Goal: Find specific page/section: Find specific page/section

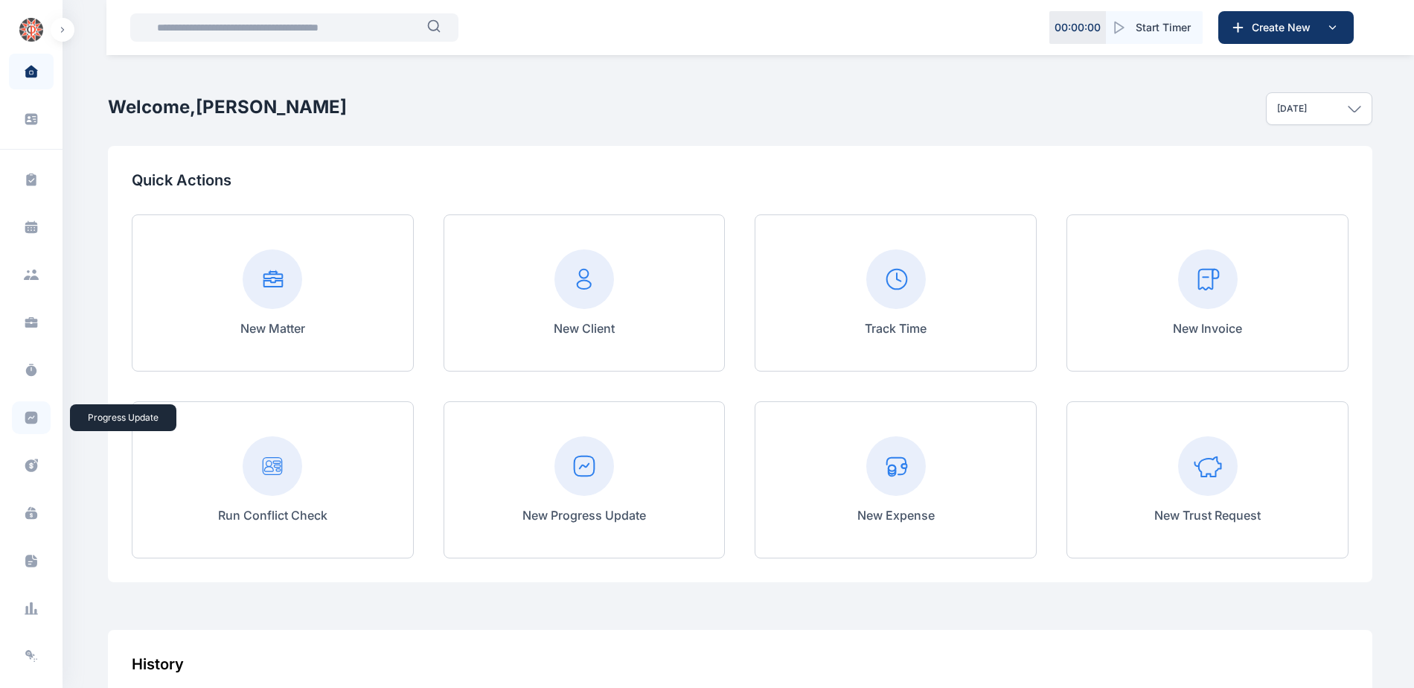
click at [31, 419] on icon at bounding box center [31, 418] width 13 height 13
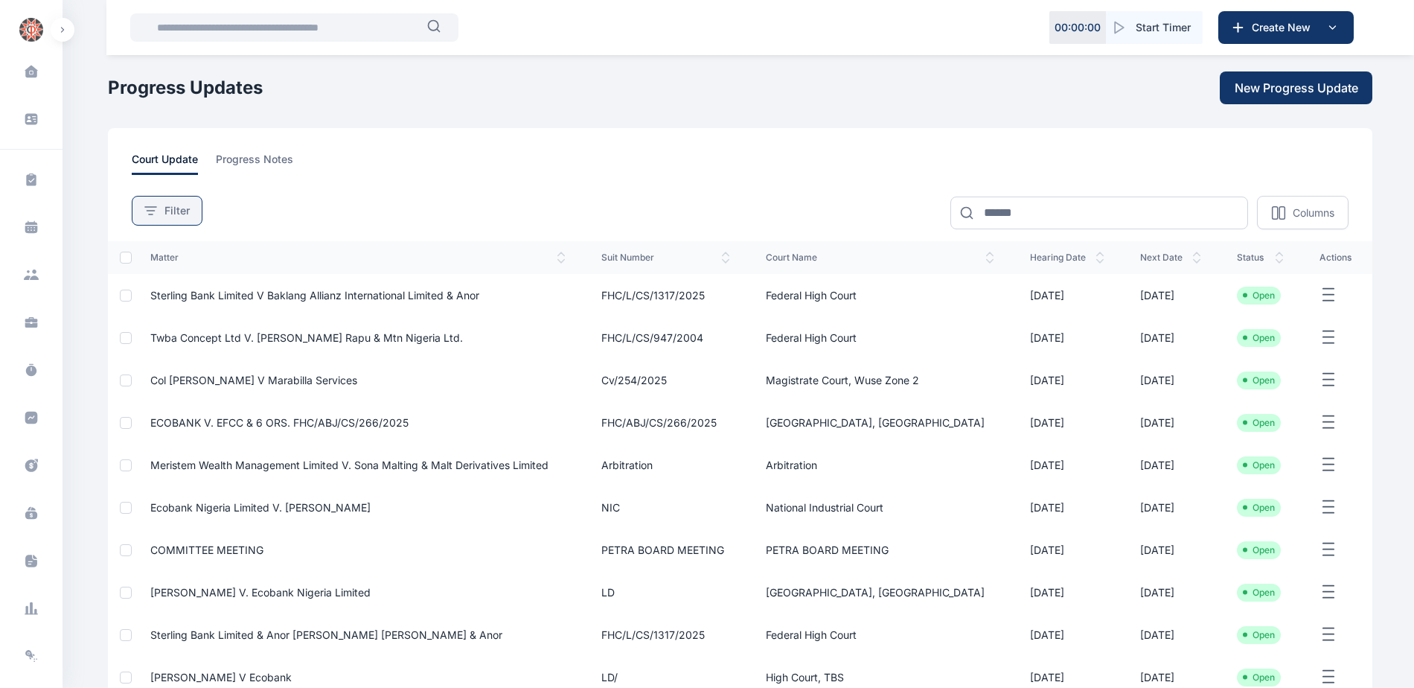
click at [184, 211] on span "Filter" at bounding box center [177, 210] width 25 height 15
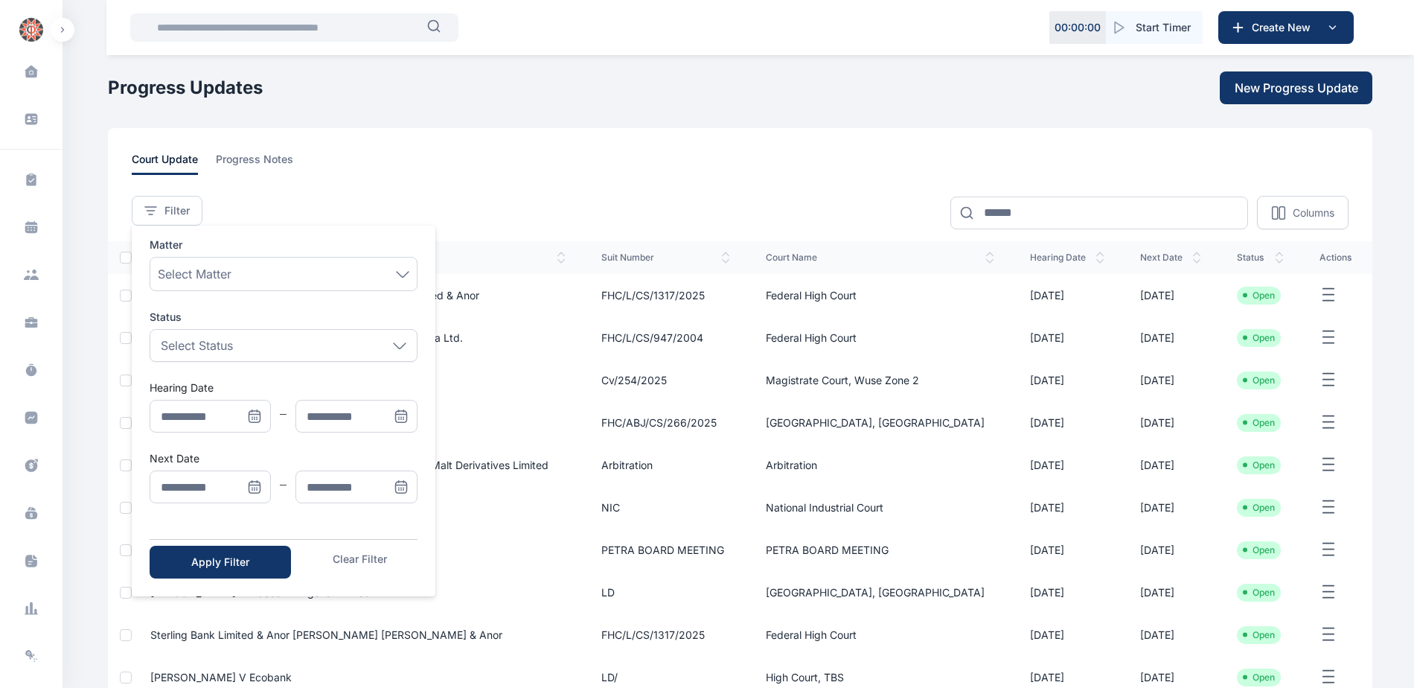
click at [258, 415] on icon "Menu" at bounding box center [254, 415] width 10 height 0
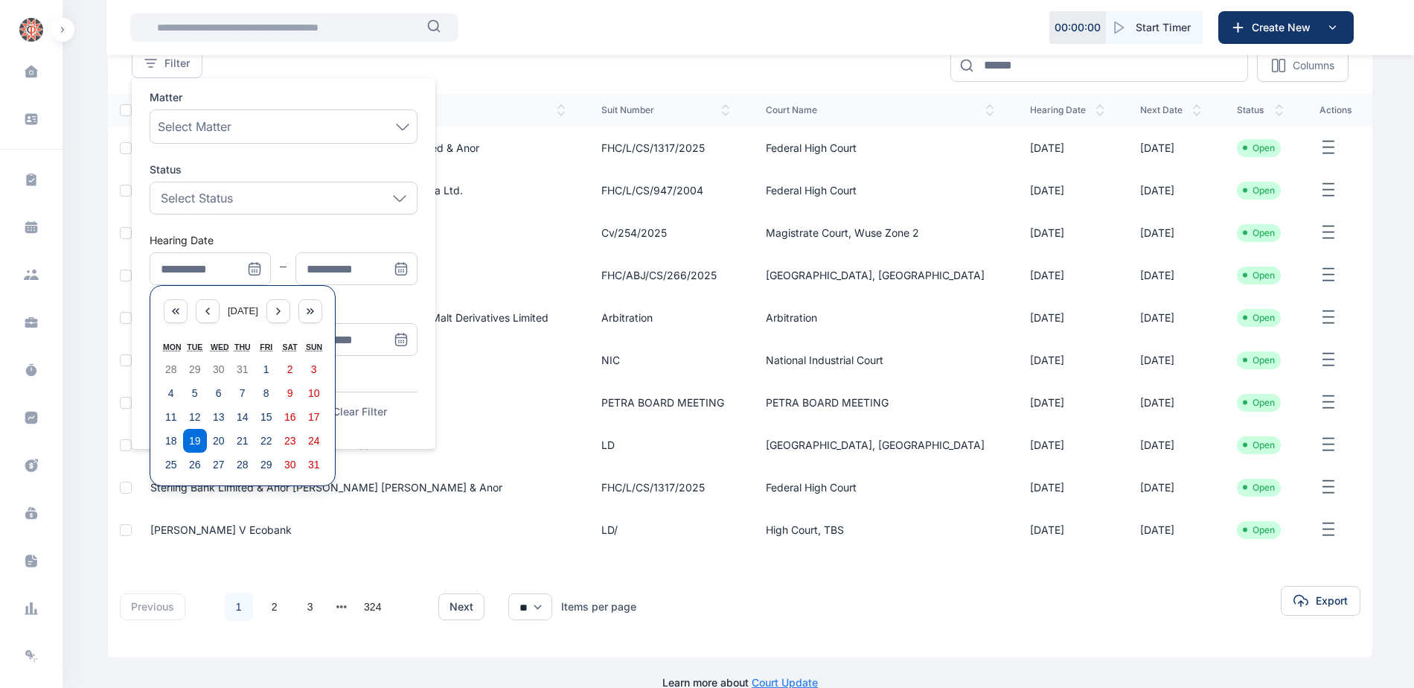
scroll to position [149, 0]
click at [162, 411] on button "11" at bounding box center [171, 415] width 24 height 24
type input "**********"
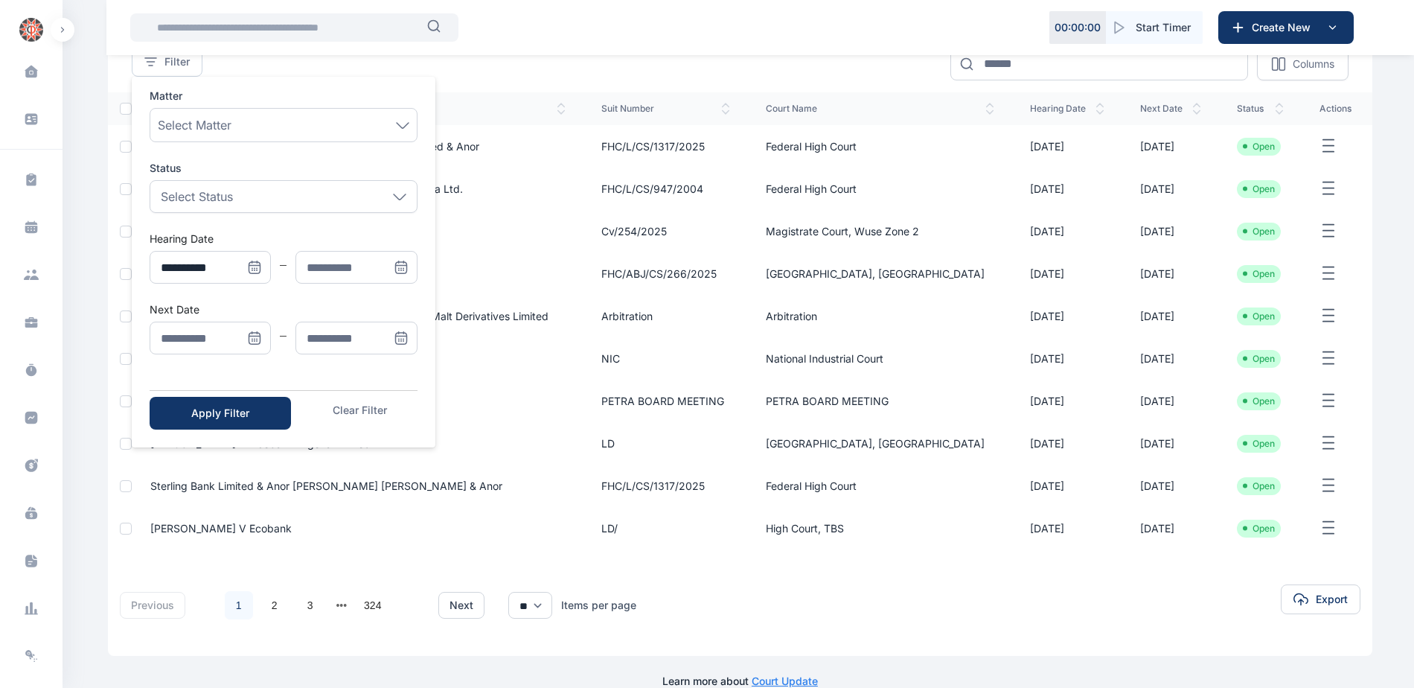
click at [400, 267] on icon "Menu" at bounding box center [401, 267] width 15 height 15
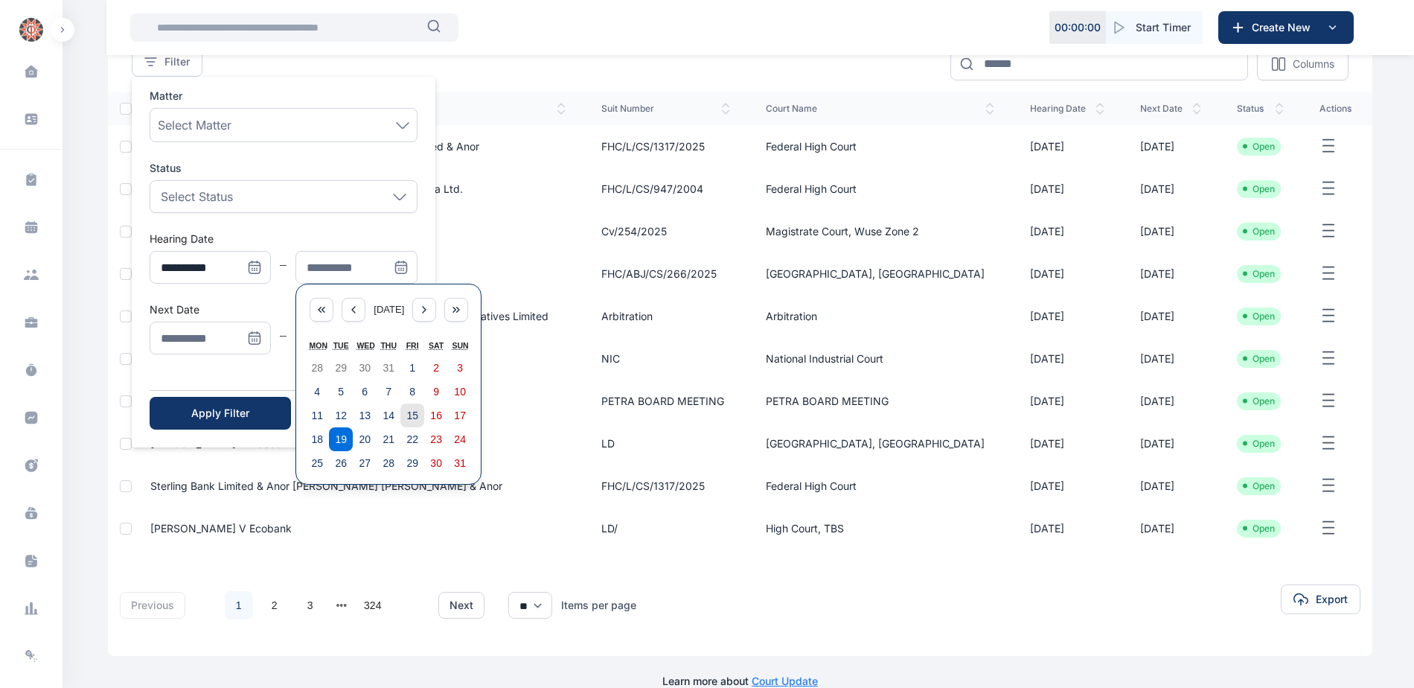
click at [409, 418] on abbr "15" at bounding box center [412, 415] width 12 height 12
type input "**********"
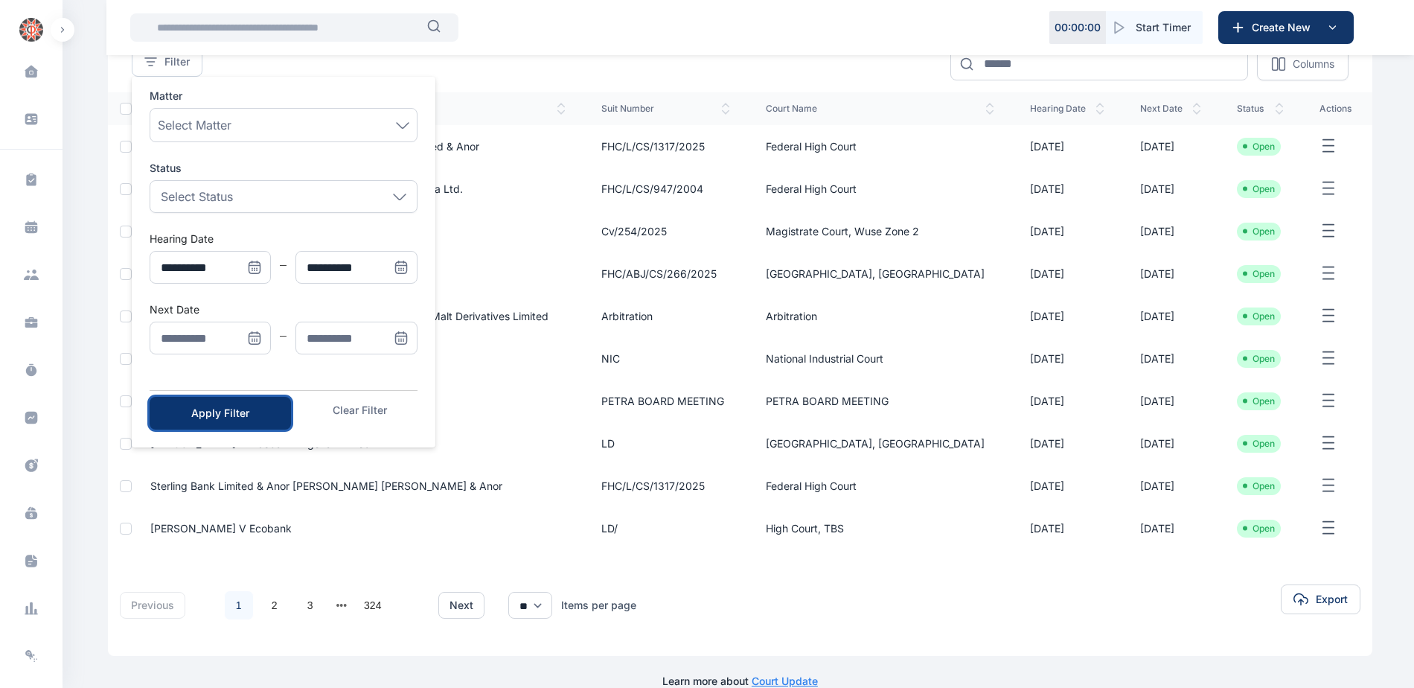
click at [266, 412] on div "Apply Filter" at bounding box center [220, 413] width 94 height 15
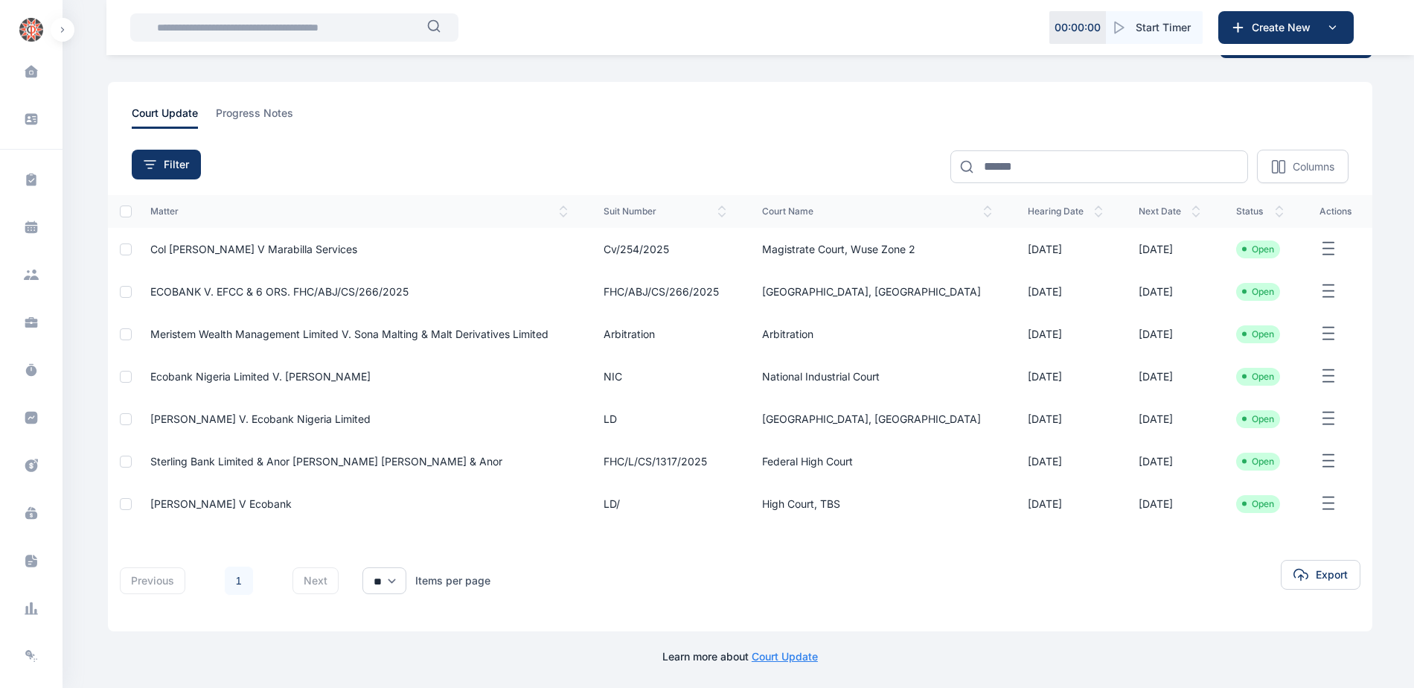
scroll to position [0, 0]
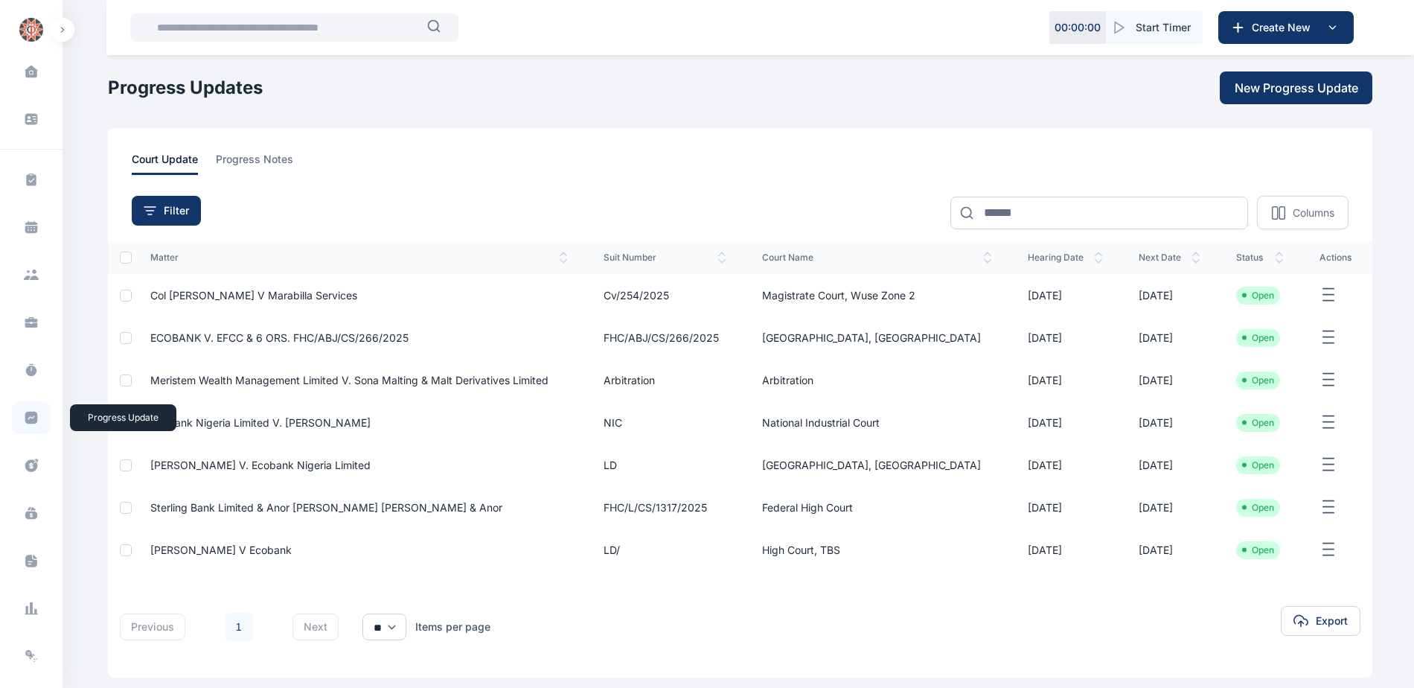
click at [28, 418] on icon at bounding box center [31, 418] width 13 height 13
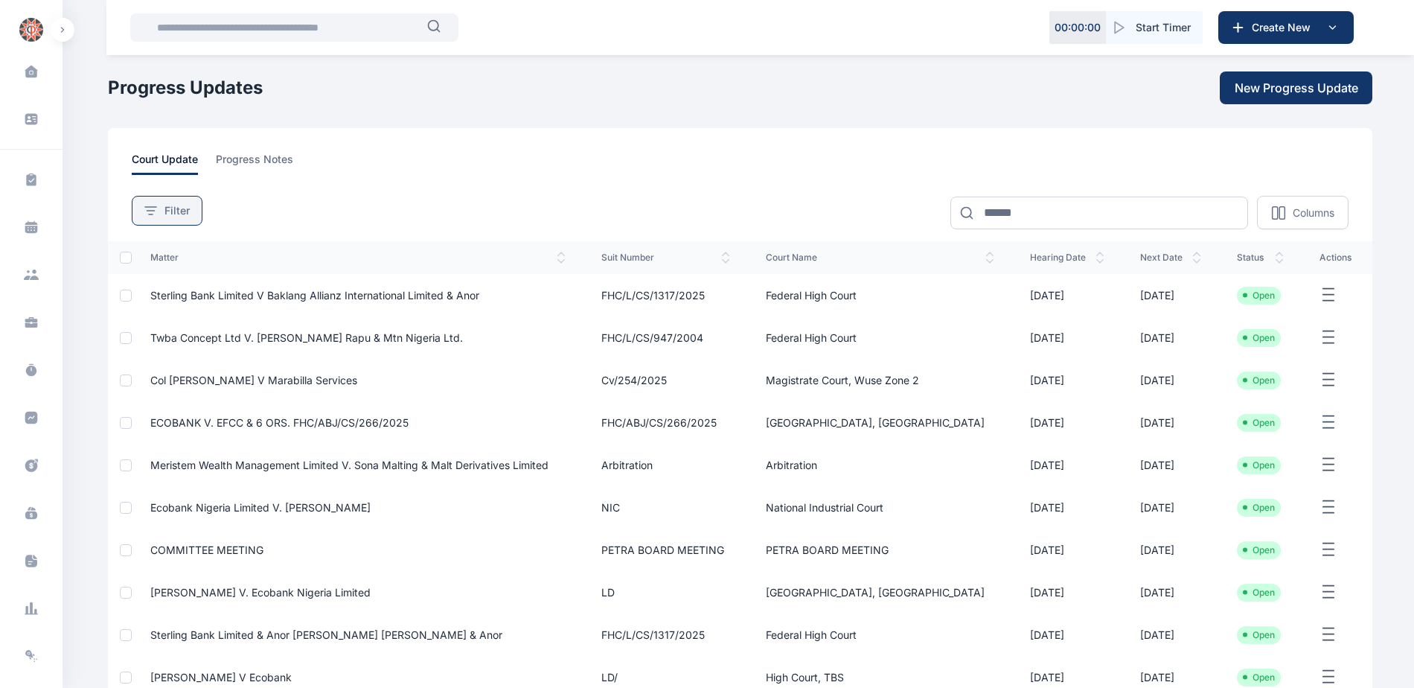
click at [153, 211] on icon at bounding box center [150, 210] width 11 height 7
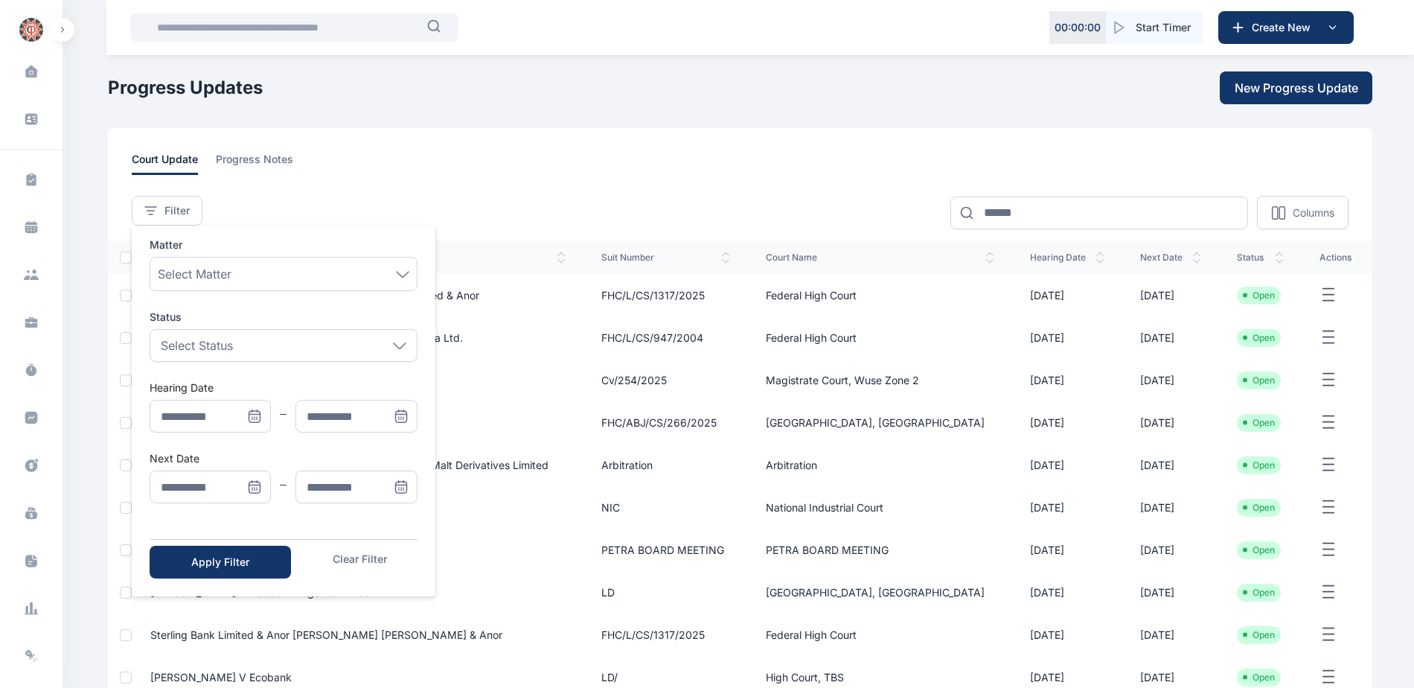
click at [258, 416] on icon "Menu" at bounding box center [254, 416] width 15 height 15
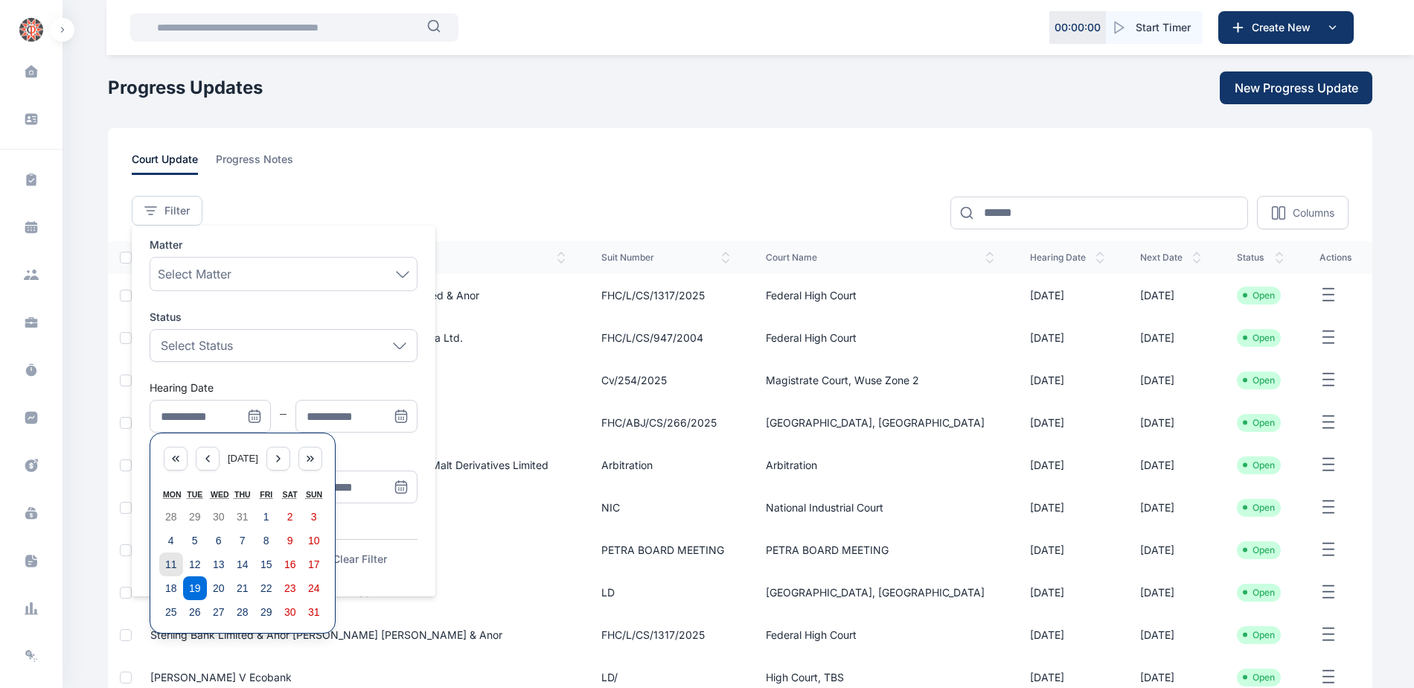
click at [176, 567] on abbr "11" at bounding box center [171, 564] width 12 height 12
type input "**********"
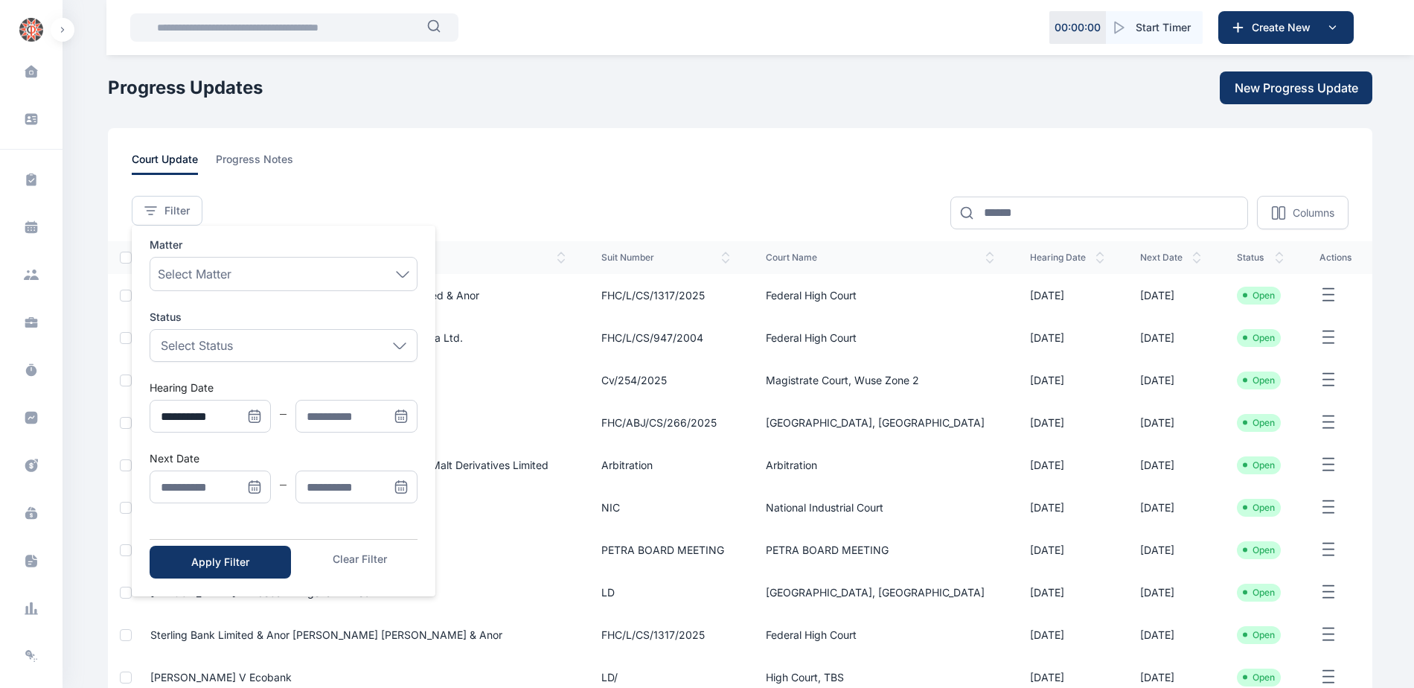
click at [399, 415] on icon "Menu" at bounding box center [401, 416] width 15 height 15
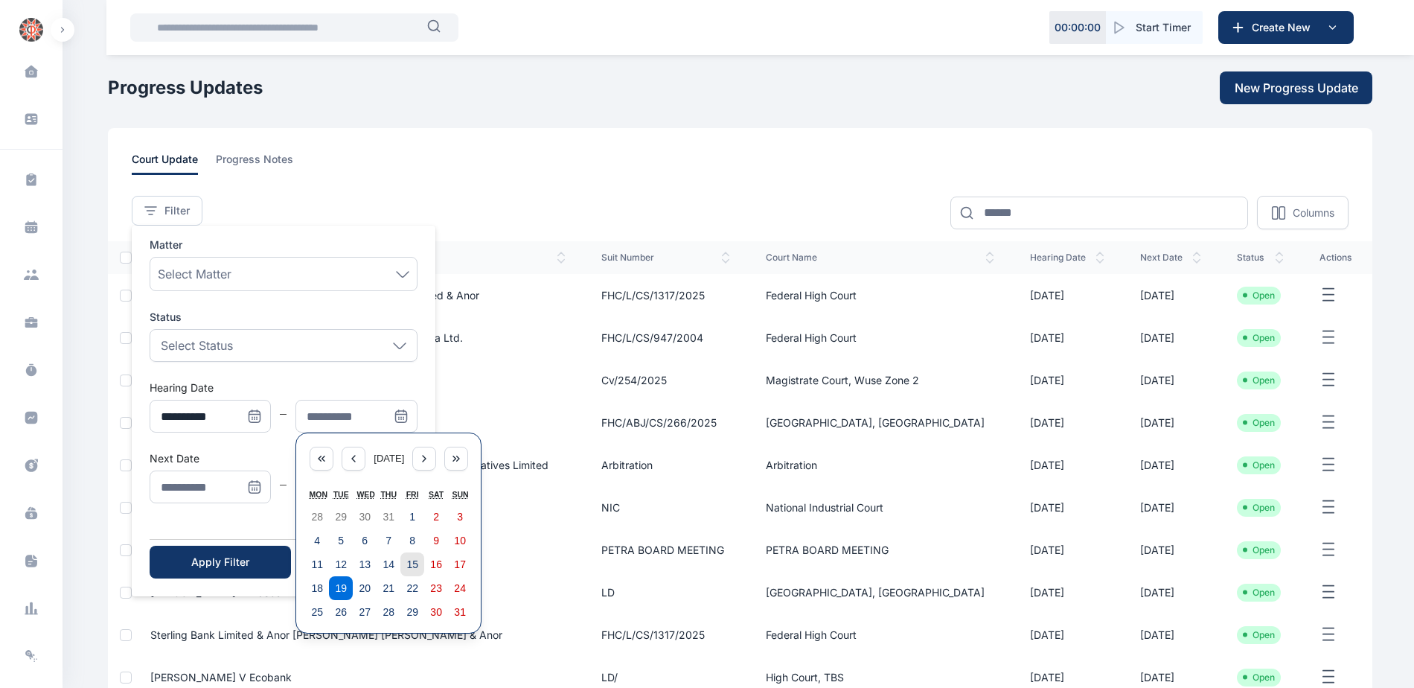
click at [418, 569] on button "15" at bounding box center [412, 564] width 24 height 24
type input "**********"
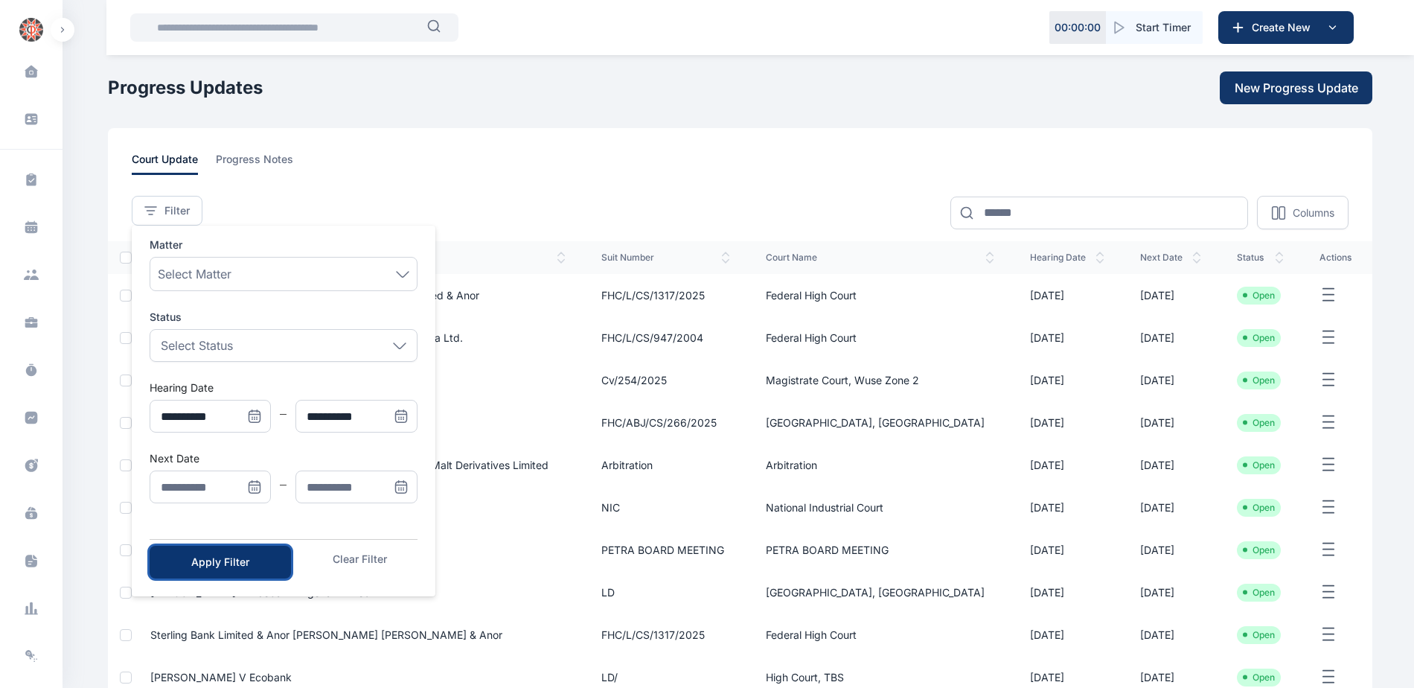
click at [248, 556] on div "Apply Filter" at bounding box center [220, 562] width 94 height 15
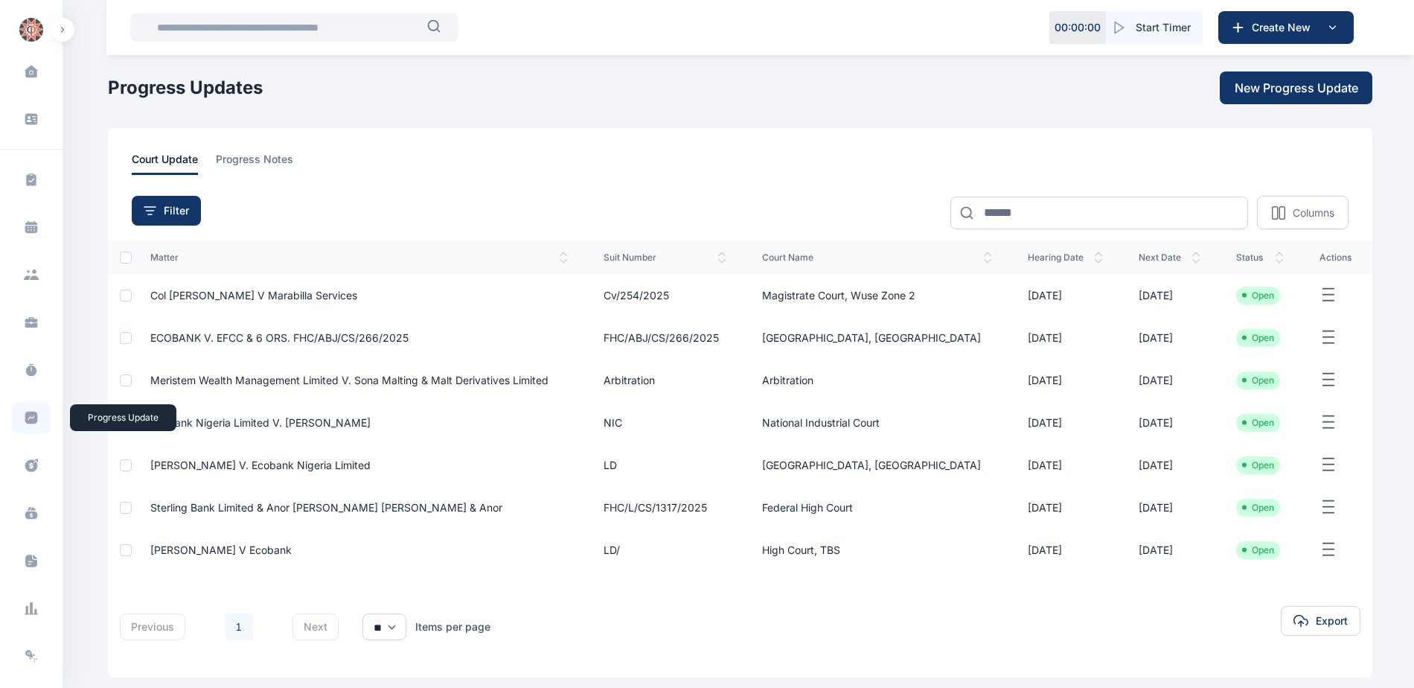
click at [14, 411] on span at bounding box center [31, 417] width 39 height 33
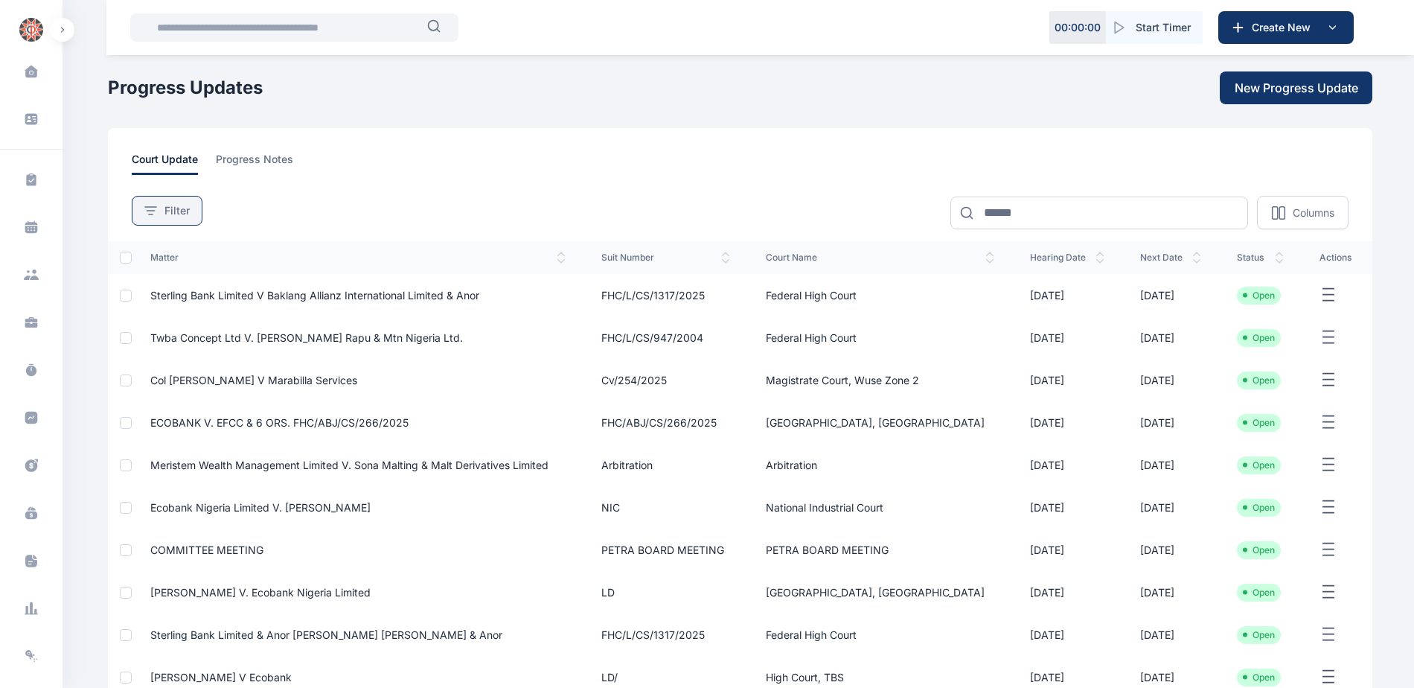
click at [178, 220] on button "Filter" at bounding box center [167, 211] width 71 height 30
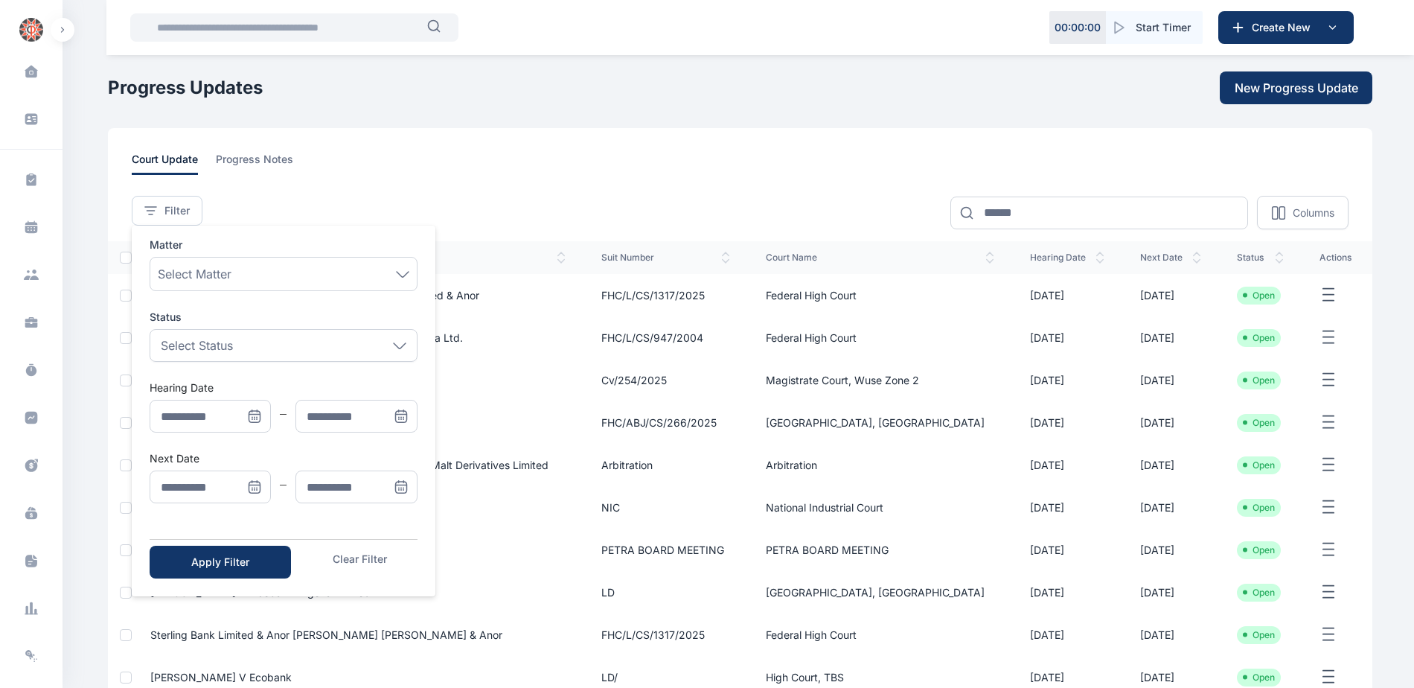
click at [255, 482] on icon "Menu" at bounding box center [254, 487] width 11 height 11
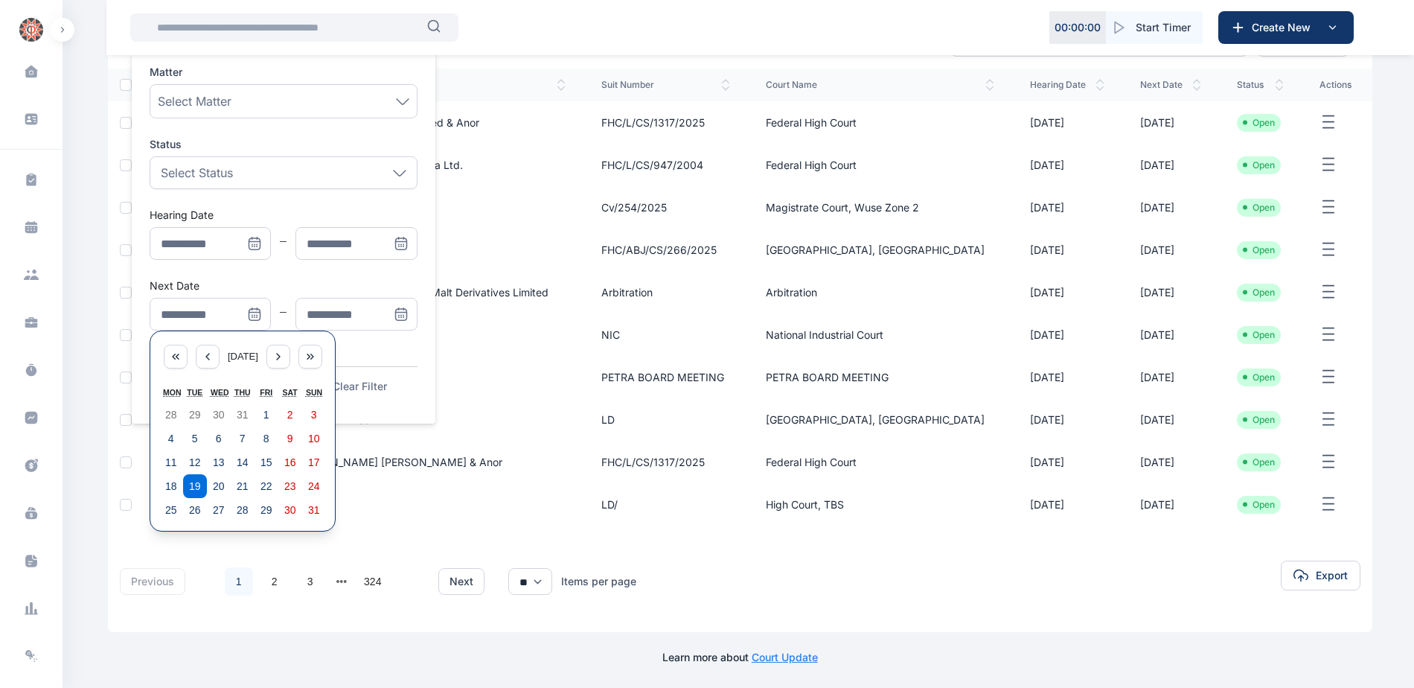
scroll to position [173, 0]
click at [171, 456] on abbr "11" at bounding box center [171, 462] width 12 height 12
type input "**********"
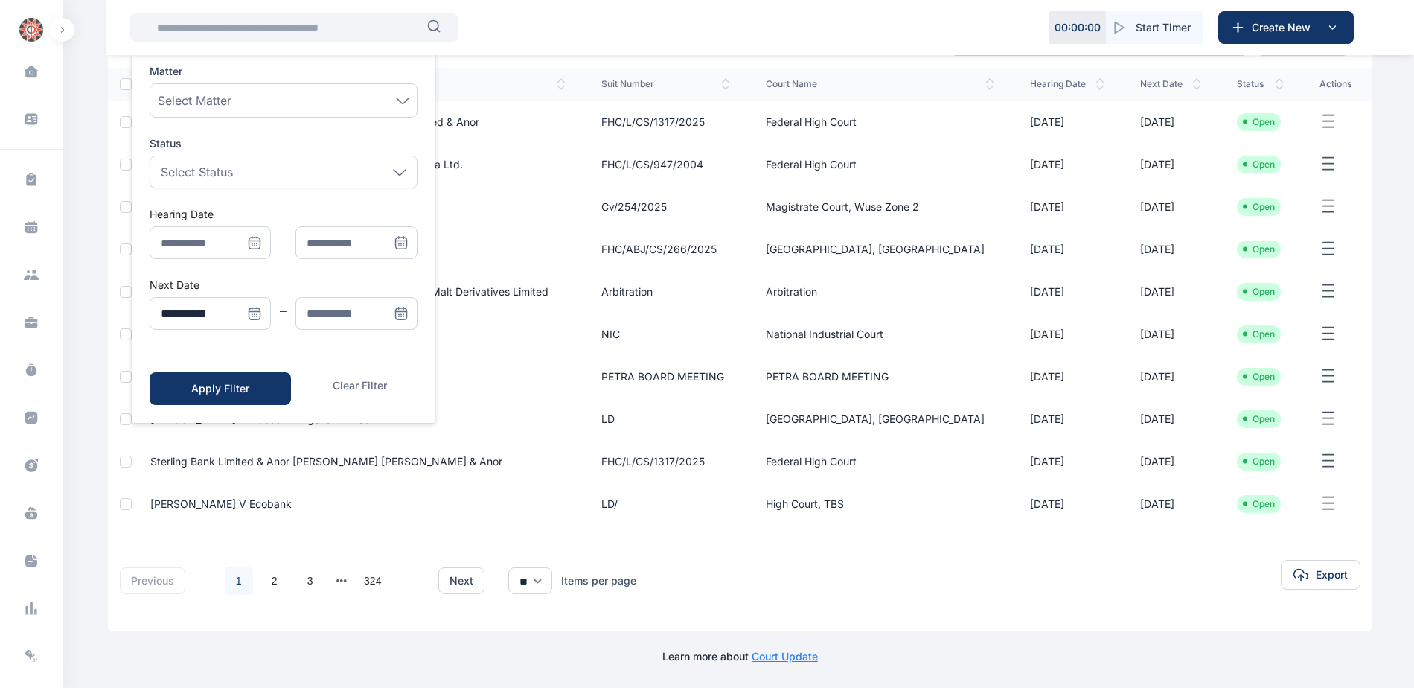
click at [399, 312] on icon "Menu" at bounding box center [401, 312] width 10 height 0
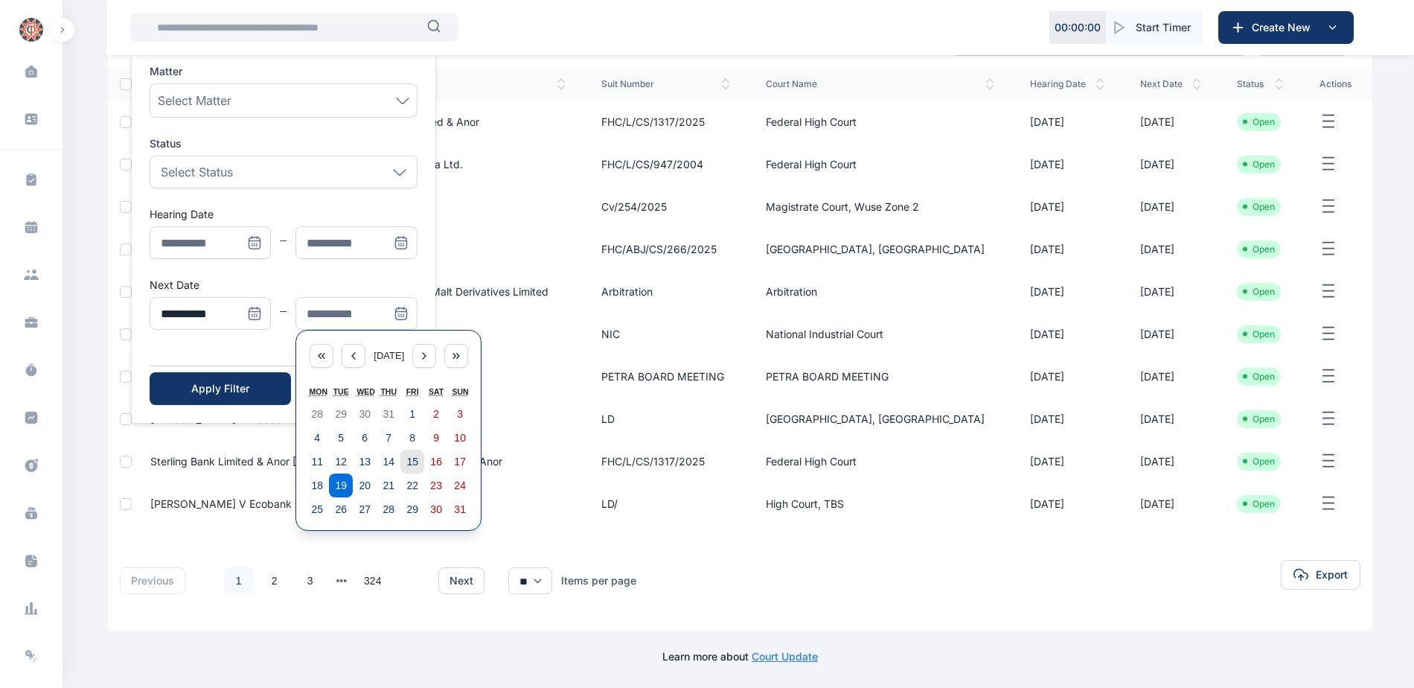
click at [412, 461] on abbr "15" at bounding box center [412, 462] width 12 height 12
type input "**********"
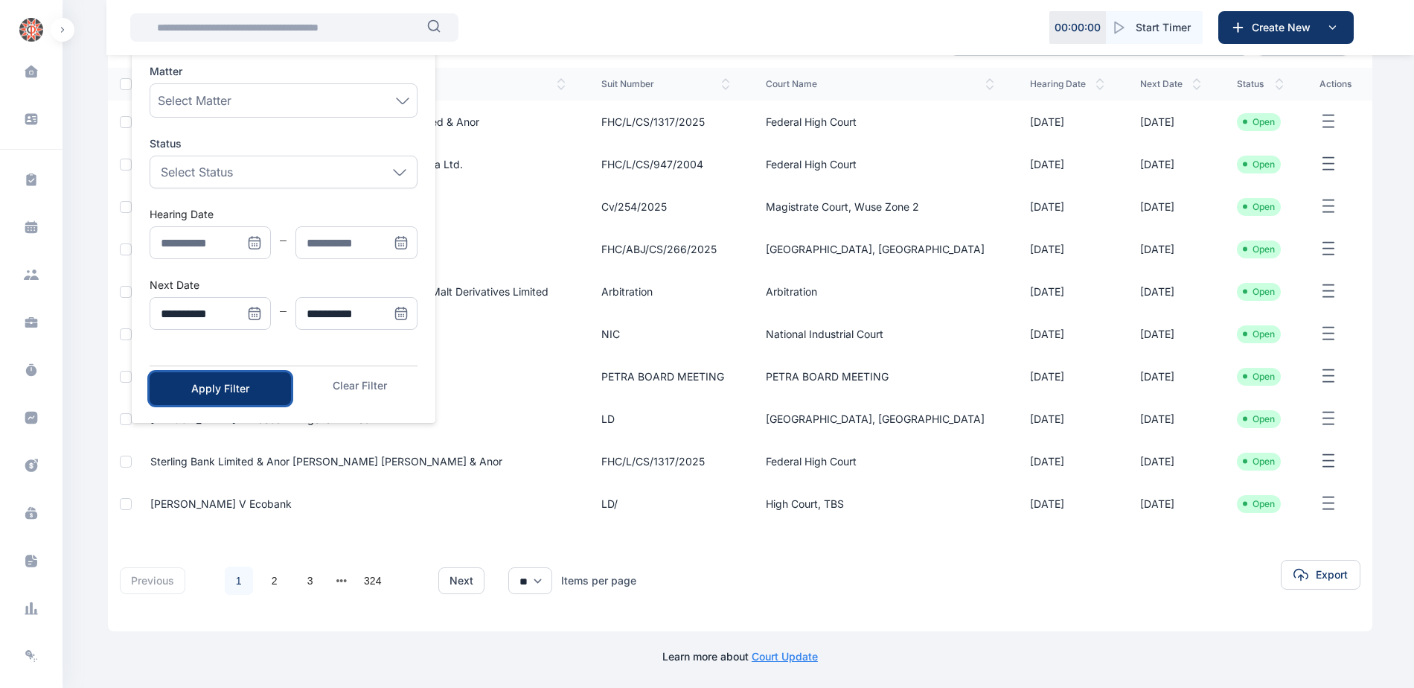
click at [261, 391] on div "Apply Filter" at bounding box center [220, 388] width 94 height 15
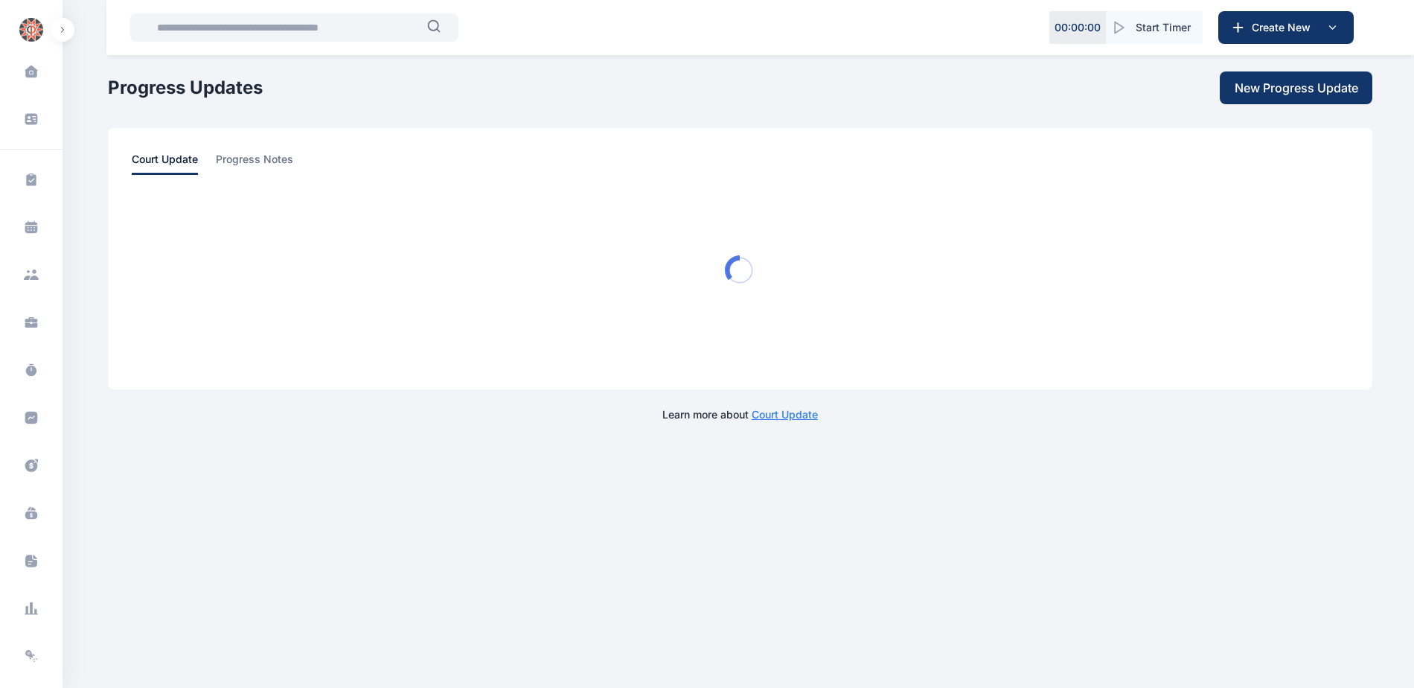
scroll to position [0, 0]
